Goal: Task Accomplishment & Management: Use online tool/utility

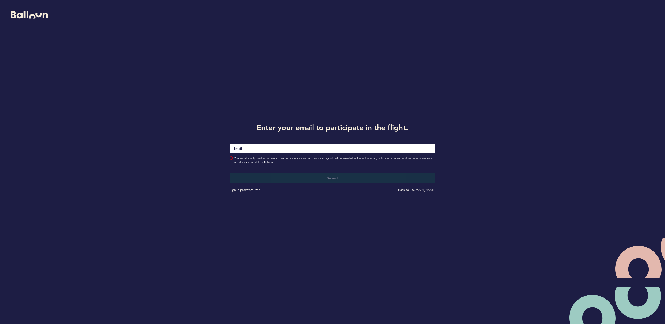
click at [324, 148] on input "Email" at bounding box center [332, 149] width 206 height 10
type input "[EMAIL_ADDRESS][DOMAIN_NAME]"
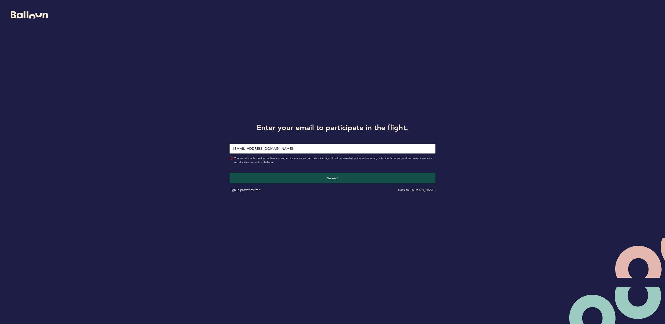
click at [229, 173] on button "Submit" at bounding box center [332, 178] width 206 height 11
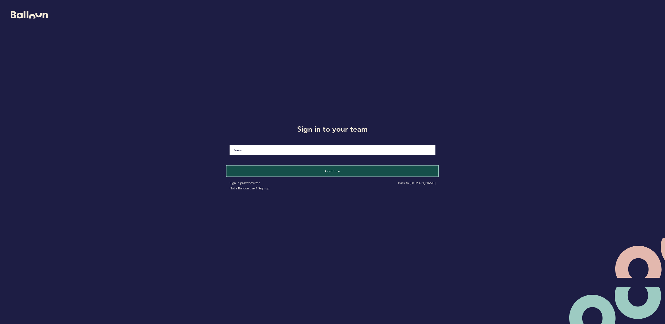
click at [301, 170] on button "Continue" at bounding box center [333, 170] width 212 height 11
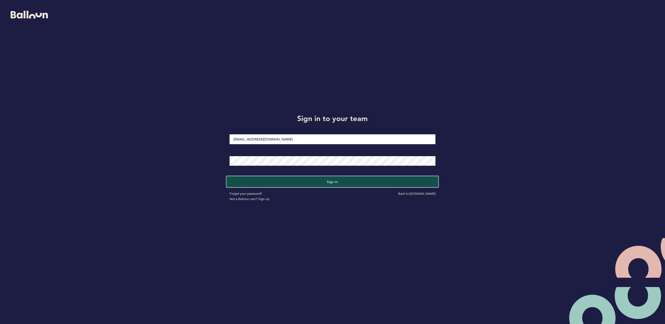
click at [309, 177] on button "Sign in" at bounding box center [333, 181] width 212 height 11
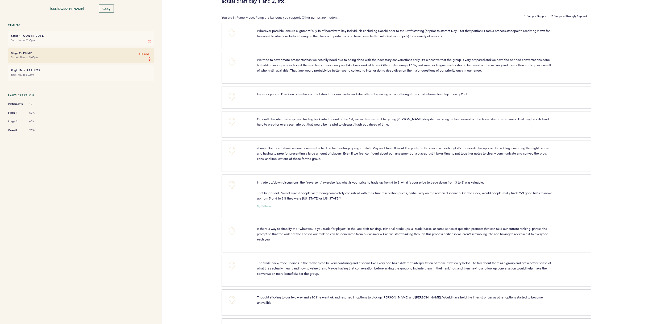
scroll to position [62, 0]
click at [230, 185] on button "+0" at bounding box center [232, 184] width 11 height 11
click at [233, 186] on span "+1" at bounding box center [232, 183] width 4 height 5
click at [231, 120] on button "+0" at bounding box center [232, 121] width 11 height 11
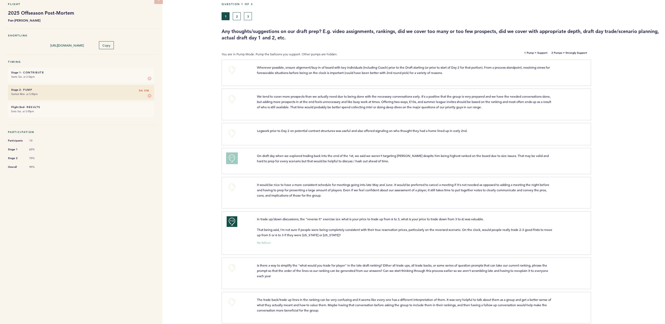
scroll to position [0, 0]
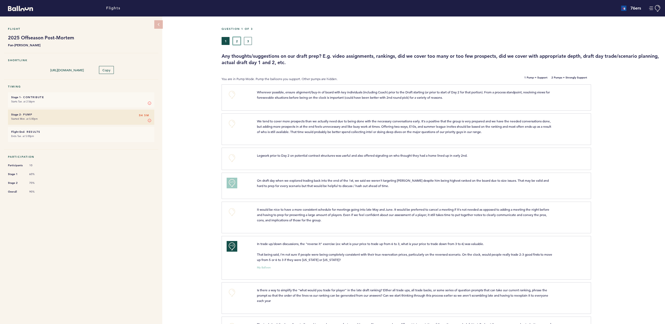
click at [239, 39] on button "2" at bounding box center [237, 41] width 8 height 8
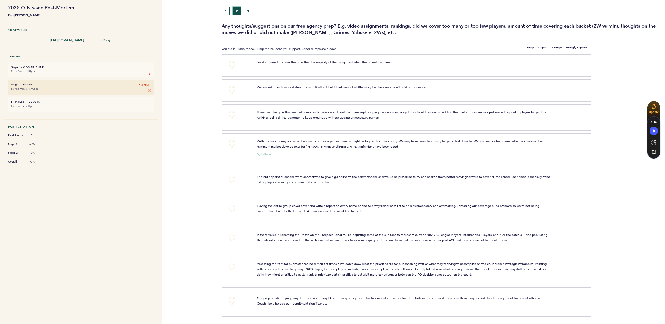
scroll to position [30, 0]
click at [232, 142] on button "+0" at bounding box center [232, 143] width 11 height 11
click at [249, 10] on button "3" at bounding box center [248, 11] width 8 height 8
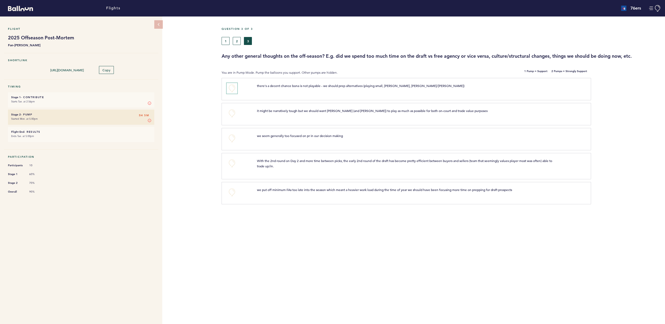
click at [235, 88] on button "+0" at bounding box center [232, 88] width 11 height 11
click at [394, 60] on div "Question 3 of 3 1 2 3 Any other general thoughts on the off-season? E.g. did we…" at bounding box center [443, 169] width 443 height 307
